Goal: Check status: Check status

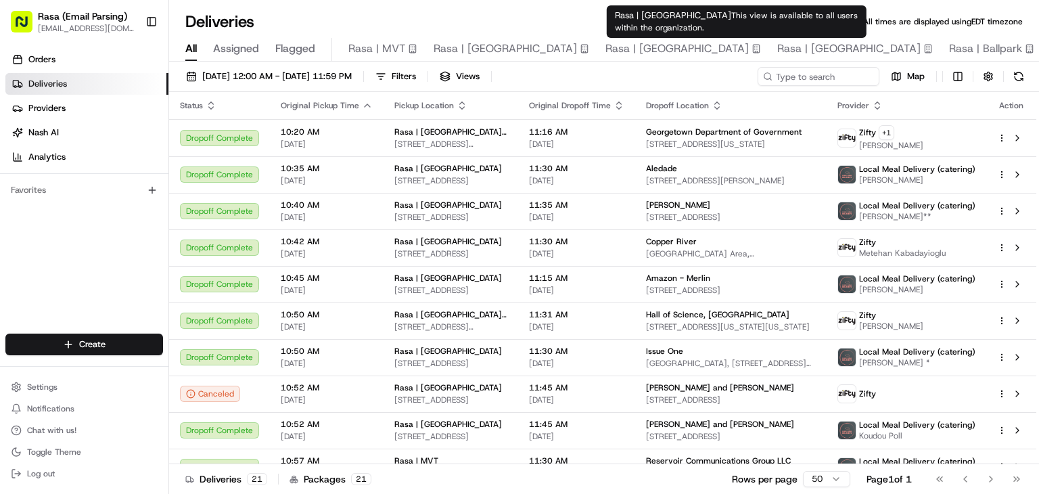
click at [777, 50] on span "Rasa | [GEOGRAPHIC_DATA]" at bounding box center [848, 49] width 143 height 16
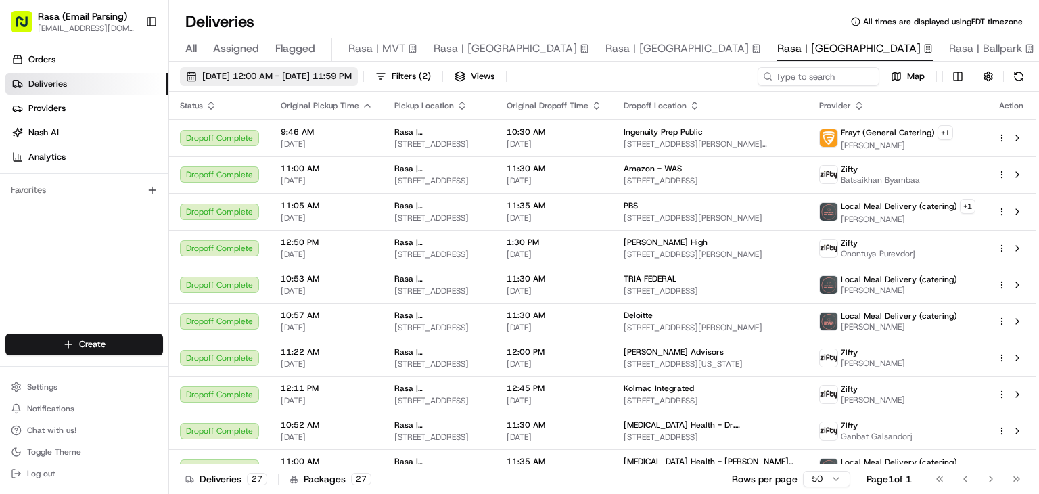
click at [223, 76] on span "08/01/2025 12:00 AM - 08/31/2025 11:59 PM" at bounding box center [277, 76] width 150 height 12
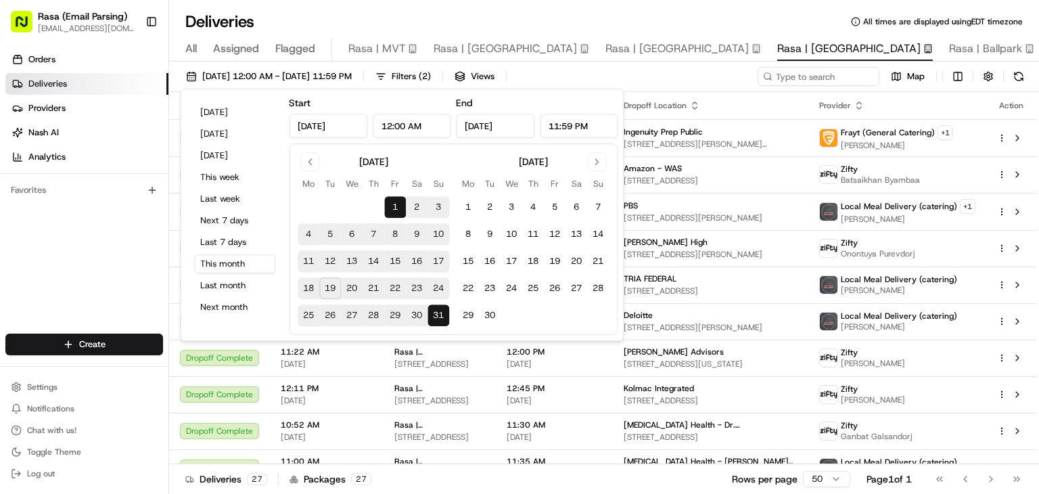
click at [355, 286] on button "20" at bounding box center [352, 288] width 22 height 22
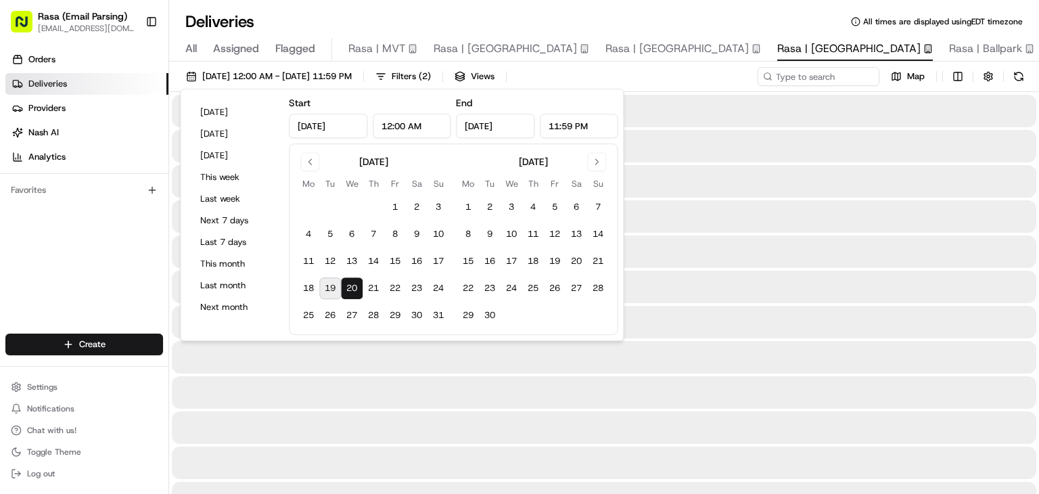
type input "Aug 20, 2025"
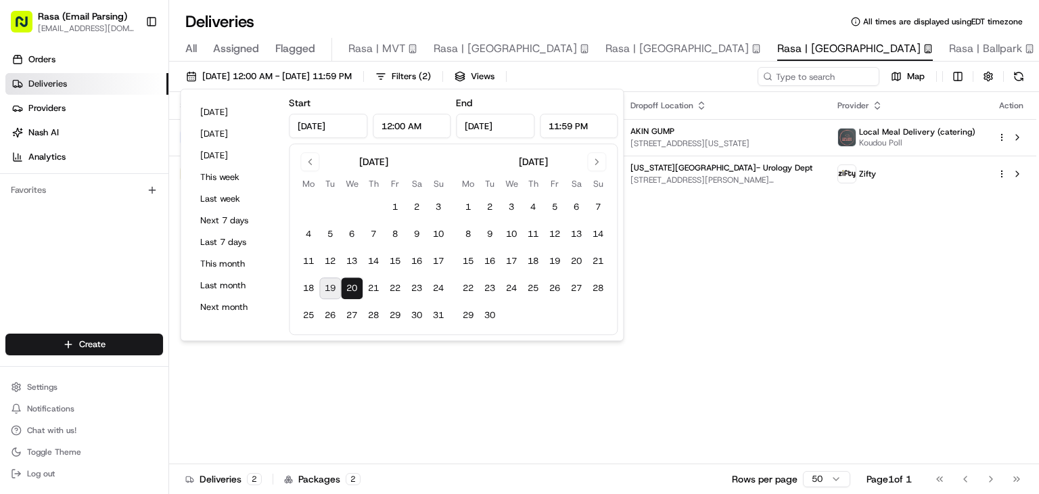
click at [472, 369] on div "Status Original Pickup Time Pickup Location Original Dropoff Time Dropoff Locat…" at bounding box center [602, 278] width 867 height 372
